Goal: Transaction & Acquisition: Purchase product/service

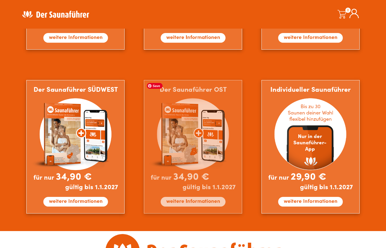
scroll to position [445, 0]
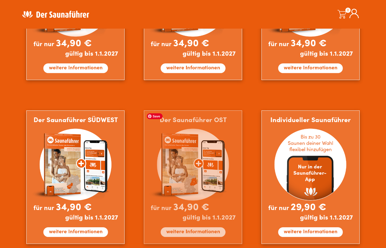
click at [167, 131] on img at bounding box center [193, 176] width 98 height 133
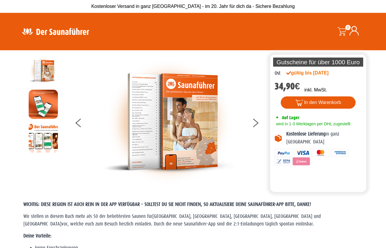
click at [296, 62] on p "Gutscheine für über 1000 Euro" at bounding box center [318, 62] width 90 height 9
click at [267, 86] on div at bounding box center [169, 121] width 200 height 131
click at [243, 99] on div at bounding box center [169, 121] width 200 height 131
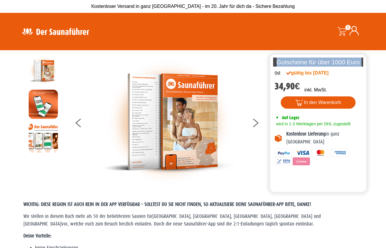
click at [186, 49] on header "Suche 0 0,00 €" at bounding box center [193, 31] width 386 height 37
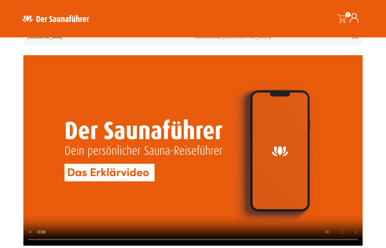
scroll to position [1211, 0]
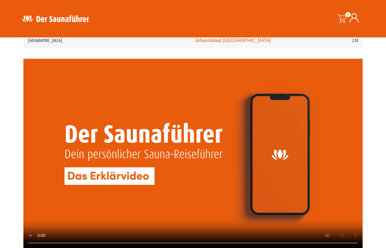
click at [143, 188] on video at bounding box center [192, 154] width 339 height 191
